Goal: Find specific page/section: Find specific page/section

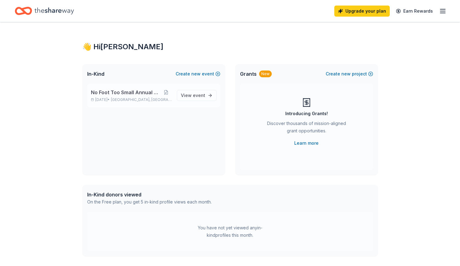
click at [132, 98] on span "[GEOGRAPHIC_DATA], [GEOGRAPHIC_DATA]" at bounding box center [141, 99] width 61 height 5
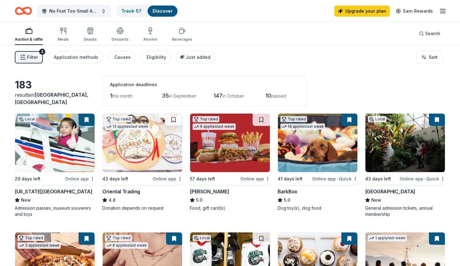
click at [162, 11] on link "Discover" at bounding box center [162, 10] width 20 height 5
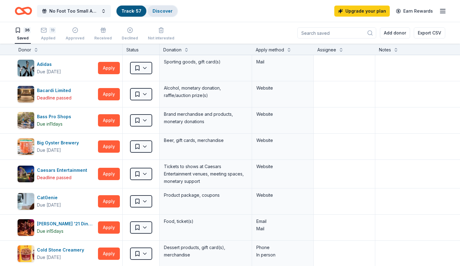
click at [157, 12] on link "Discover" at bounding box center [162, 10] width 20 height 5
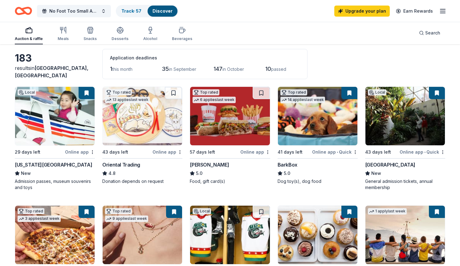
scroll to position [26, 0]
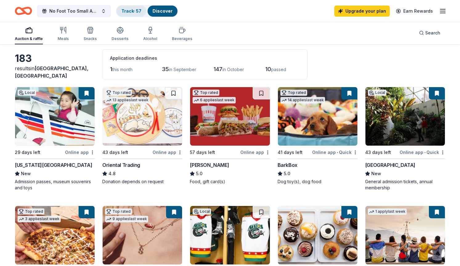
click at [132, 9] on link "Track · 57" at bounding box center [131, 10] width 20 height 5
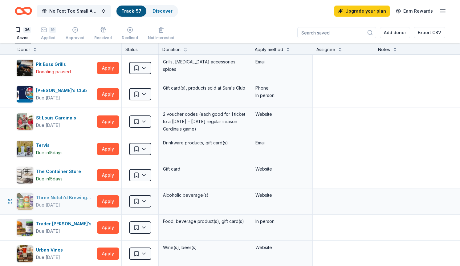
scroll to position [715, 1]
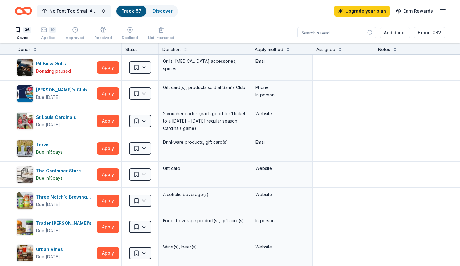
click at [442, 11] on icon "button" at bounding box center [442, 10] width 7 height 7
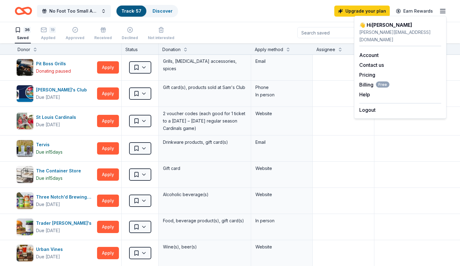
click at [442, 11] on icon "button" at bounding box center [442, 10] width 7 height 7
